Goal: Information Seeking & Learning: Learn about a topic

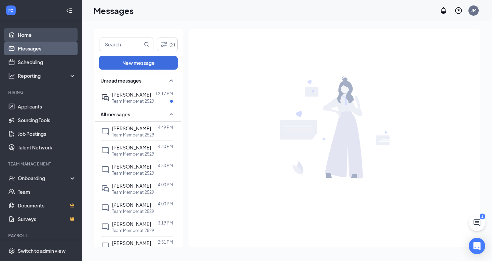
click at [29, 29] on link "Home" at bounding box center [47, 35] width 58 height 14
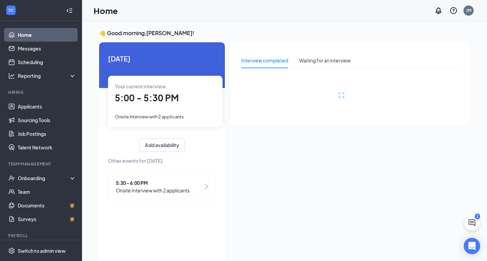
click at [163, 90] on div "Your current interview" at bounding box center [165, 87] width 101 height 8
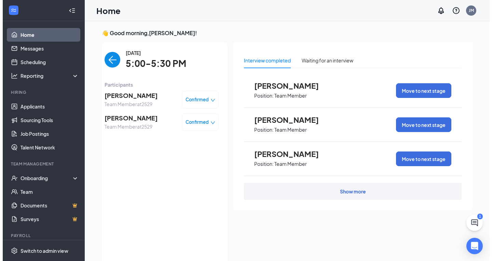
scroll to position [3, 0]
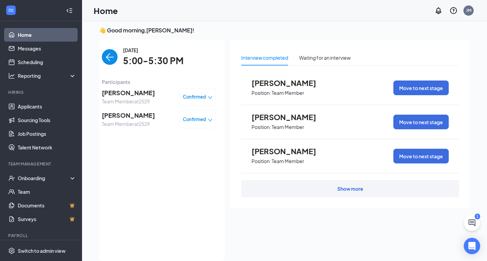
click at [110, 58] on img "back-button" at bounding box center [110, 57] width 16 height 16
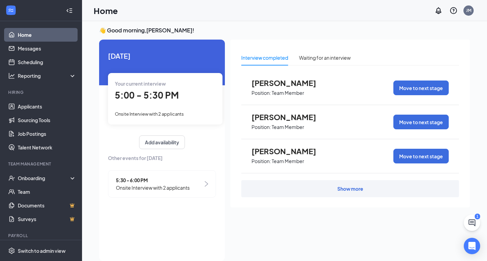
click at [151, 172] on div "5:30 - 6:00 PM Onsite Interview with 2 applicants" at bounding box center [162, 183] width 108 height 27
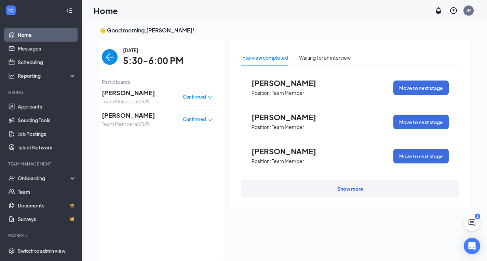
click at [116, 55] on img "back-button" at bounding box center [110, 57] width 16 height 16
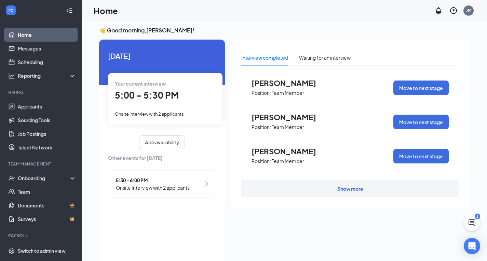
click at [155, 110] on div "Onsite Interview with 2 applicants" at bounding box center [165, 114] width 101 height 8
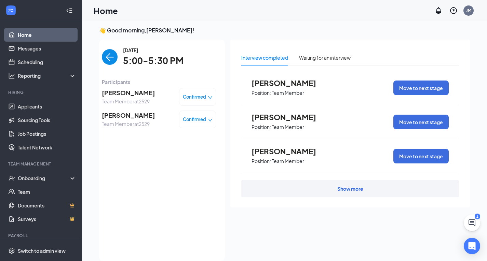
click at [117, 89] on span "[PERSON_NAME]" at bounding box center [128, 93] width 53 height 10
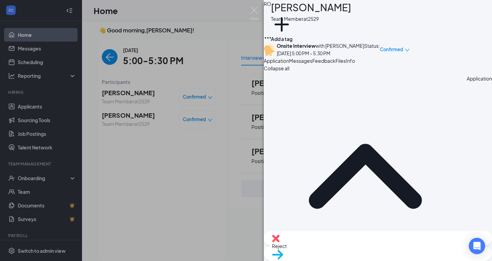
click at [272, 34] on icon "Ellipses" at bounding box center [268, 38] width 8 height 8
click at [442, 22] on link "View full application" at bounding box center [430, 22] width 44 height 8
